Goal: Information Seeking & Learning: Learn about a topic

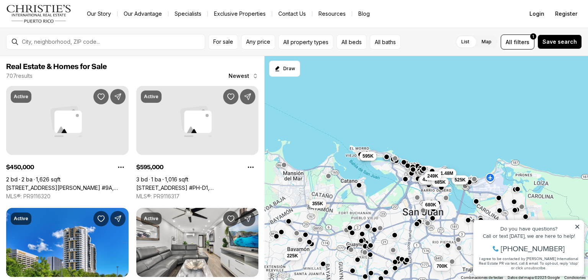
click at [577, 226] on icon at bounding box center [577, 226] width 5 height 5
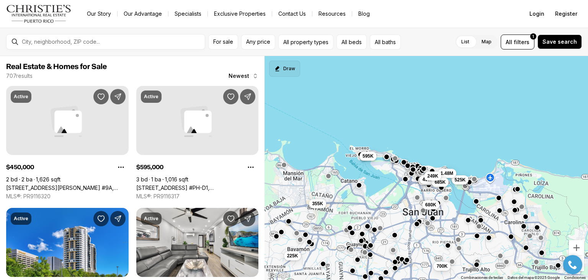
click at [287, 68] on button "Draw" at bounding box center [284, 69] width 31 height 16
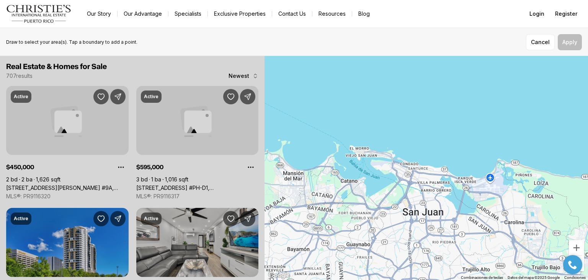
click at [287, 68] on div at bounding box center [427, 168] width 324 height 224
click at [544, 43] on button "Cancel" at bounding box center [540, 42] width 29 height 16
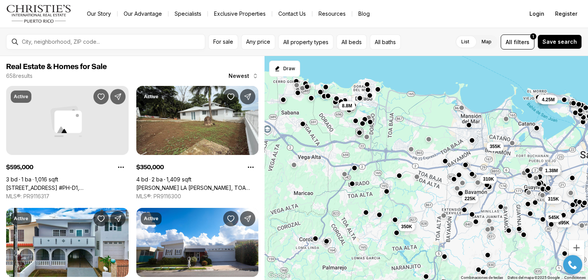
click at [490, 41] on label "Map" at bounding box center [487, 42] width 22 height 14
click at [469, 42] on label "List" at bounding box center [465, 42] width 20 height 14
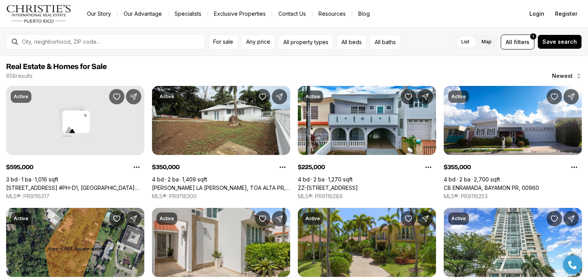
click at [585, 275] on html "Property added to favorites View 3 saved properties Property added to favorites…" at bounding box center [573, 264] width 27 height 27
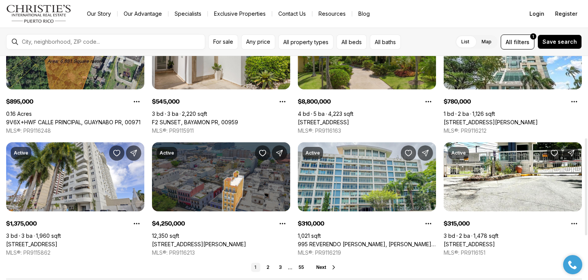
click at [585, 186] on div at bounding box center [587, 168] width 4 height 224
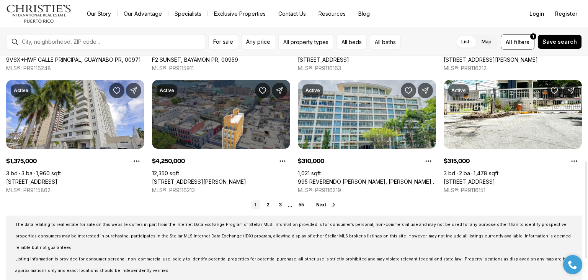
scroll to position [253, 0]
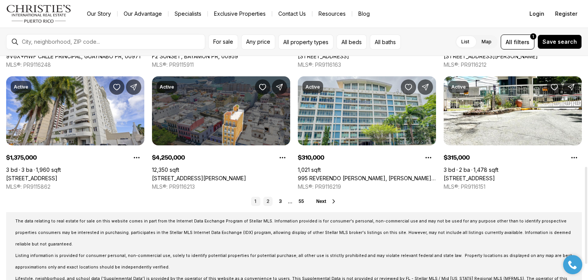
click at [271, 201] on link "2" at bounding box center [268, 201] width 9 height 9
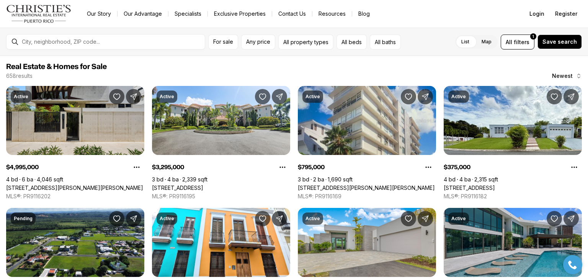
click at [585, 269] on div at bounding box center [573, 264] width 27 height 19
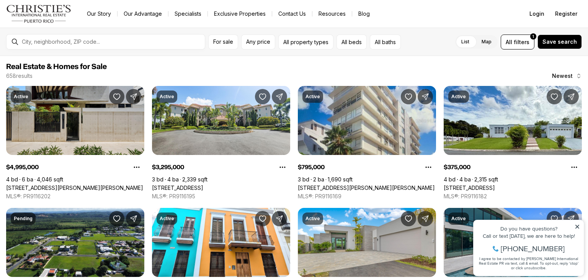
click at [579, 224] on icon at bounding box center [577, 226] width 5 height 5
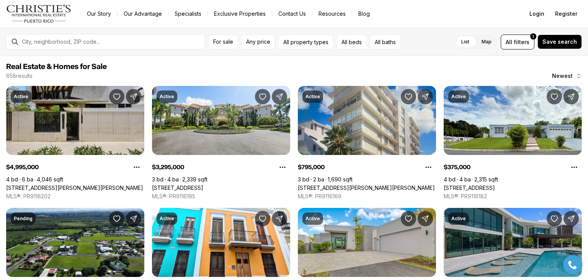
click at [586, 276] on html "Property added to favorites View 3 saved properties Property added to favorites…" at bounding box center [573, 264] width 27 height 27
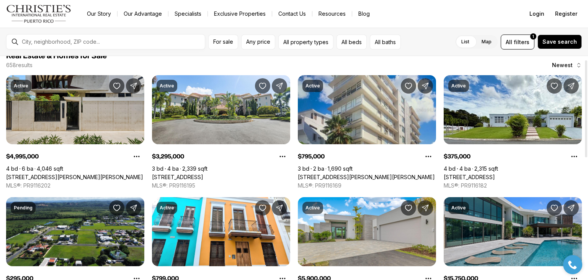
scroll to position [17, 0]
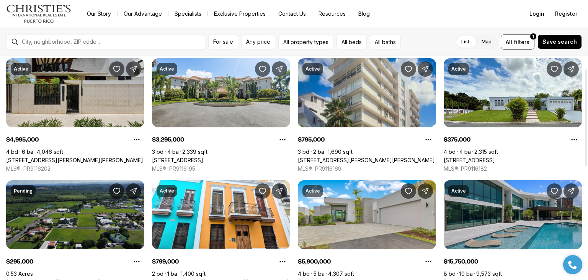
scroll to position [29, 0]
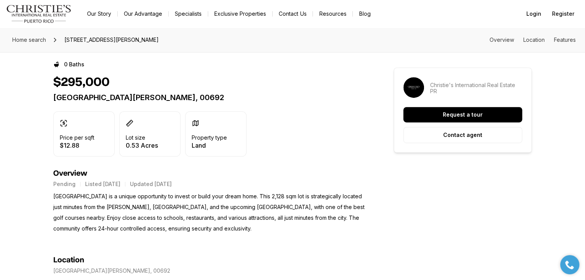
scroll to position [167, 0]
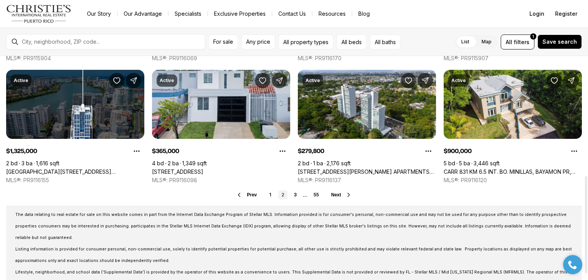
scroll to position [288, 0]
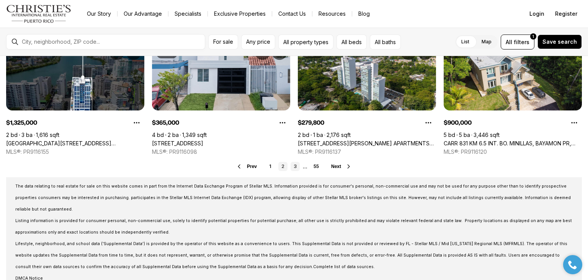
click at [295, 167] on link "3" at bounding box center [295, 166] width 9 height 9
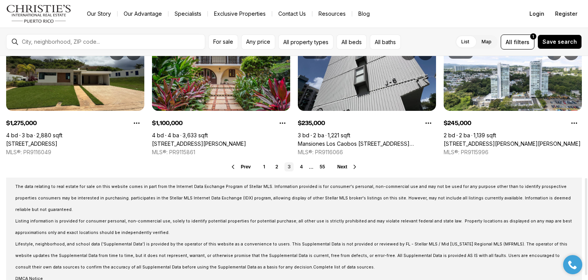
scroll to position [288, 0]
